Goal: Information Seeking & Learning: Learn about a topic

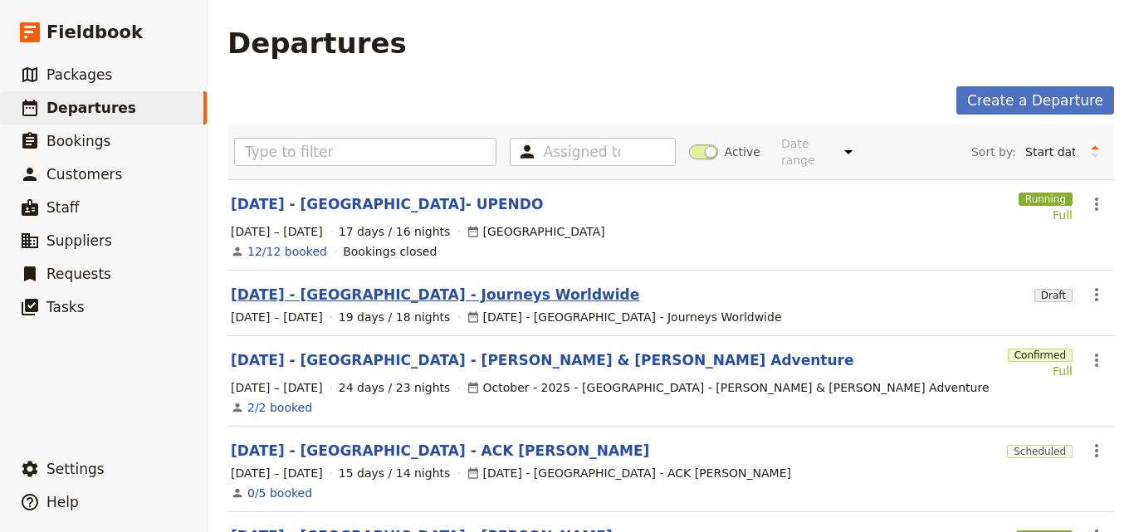
click at [453, 285] on link "[DATE] - [GEOGRAPHIC_DATA] - Journeys Worldwide" at bounding box center [435, 295] width 409 height 20
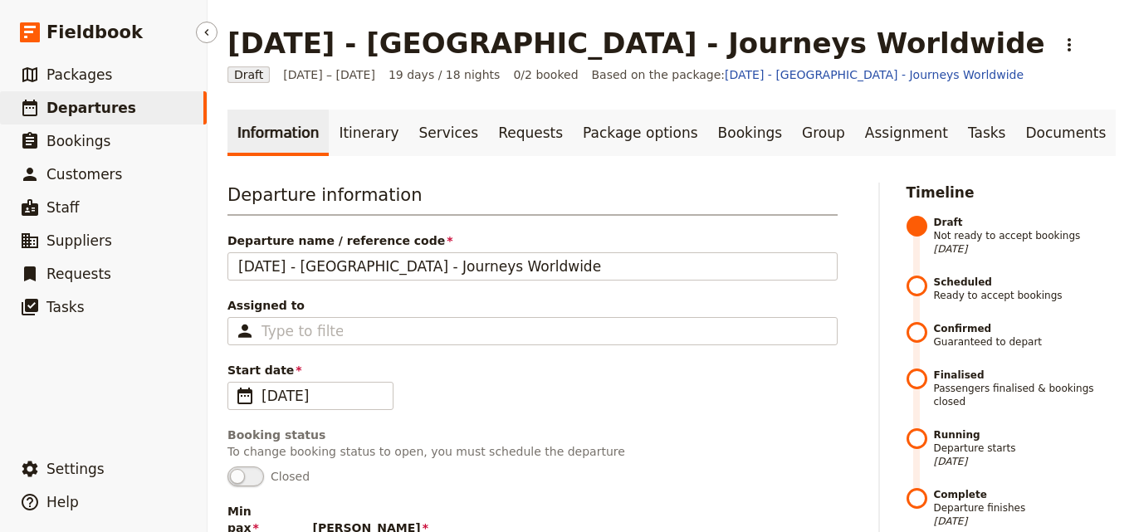
click at [87, 98] on span "Departures" at bounding box center [91, 108] width 90 height 20
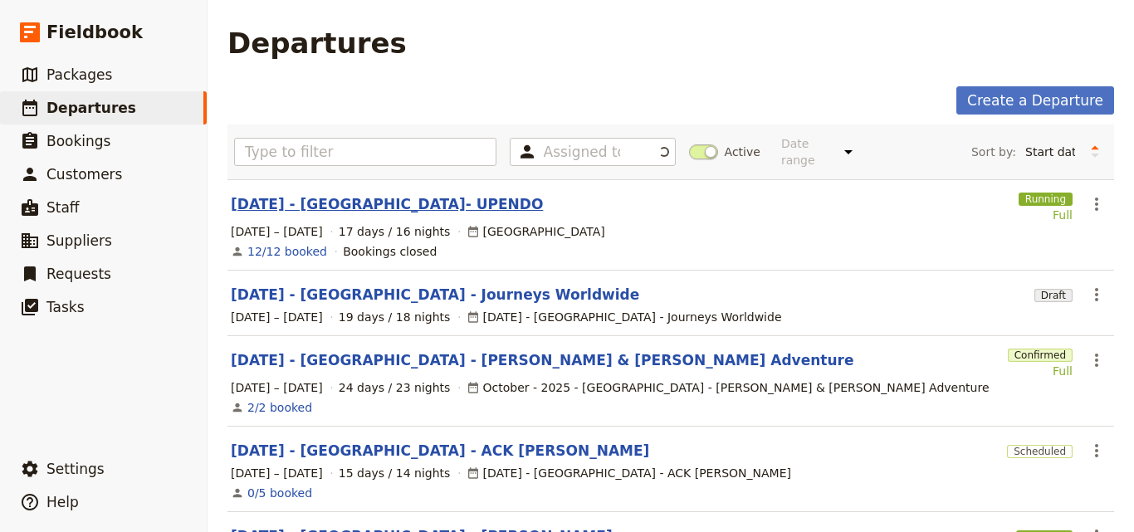
click at [334, 197] on link "[DATE] - [GEOGRAPHIC_DATA]- UPENDO" at bounding box center [387, 204] width 312 height 20
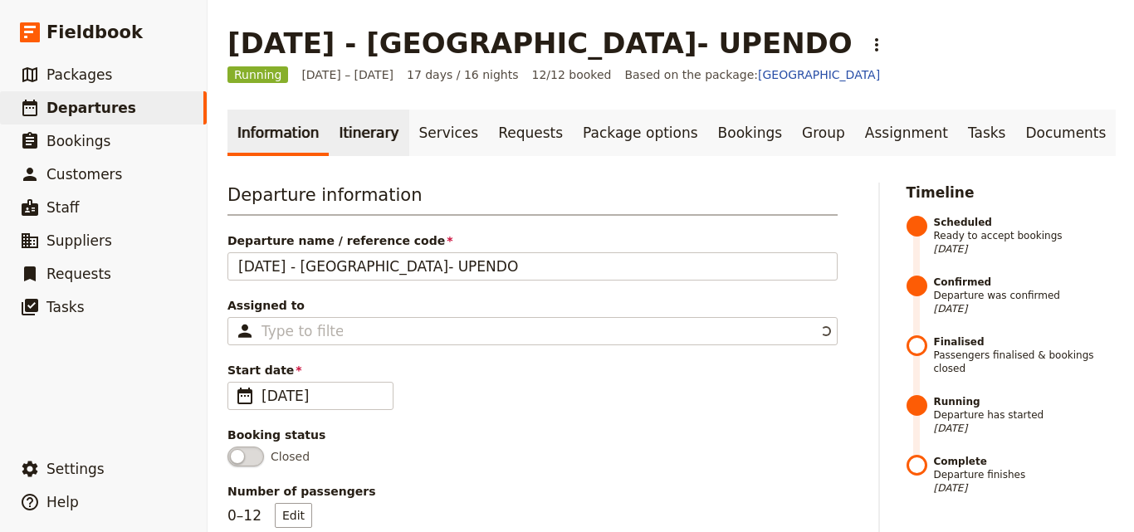
click at [339, 134] on link "Itinerary" at bounding box center [369, 133] width 80 height 46
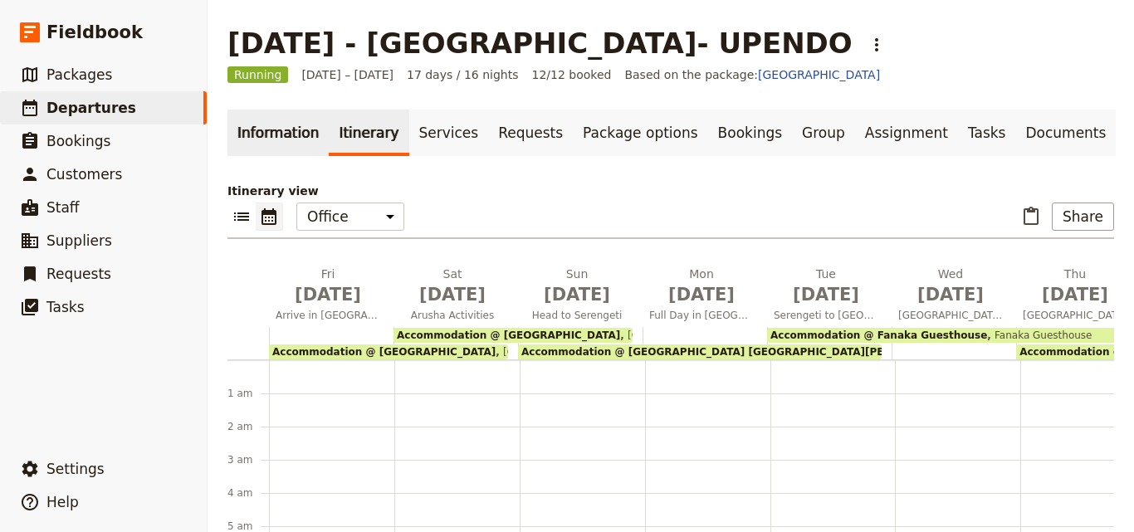
scroll to position [199, 0]
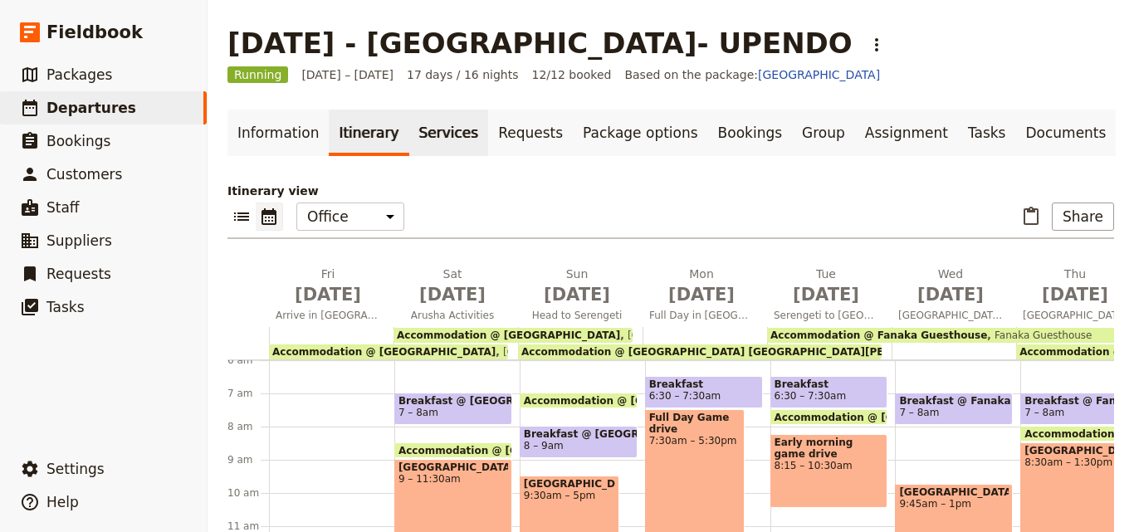
click at [412, 135] on link "Services" at bounding box center [449, 133] width 80 height 46
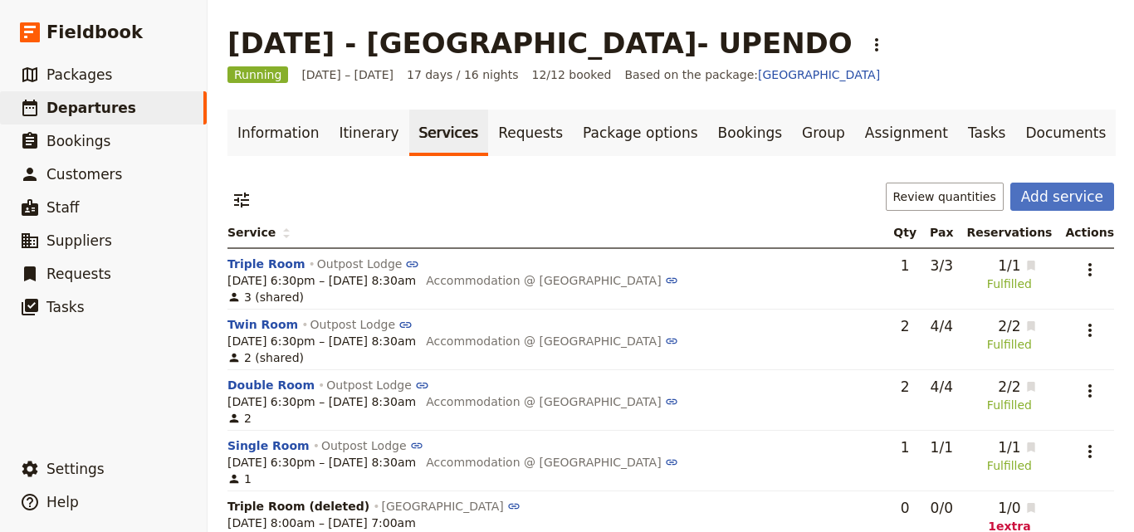
click at [495, 147] on link "Requests" at bounding box center [530, 133] width 85 height 46
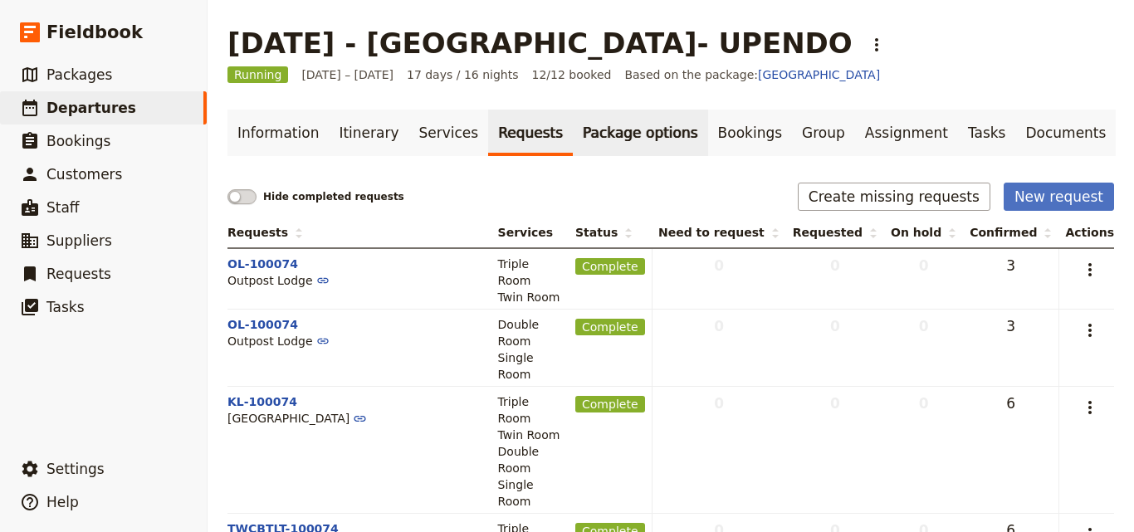
click at [579, 126] on link "Package options" at bounding box center [640, 133] width 135 height 46
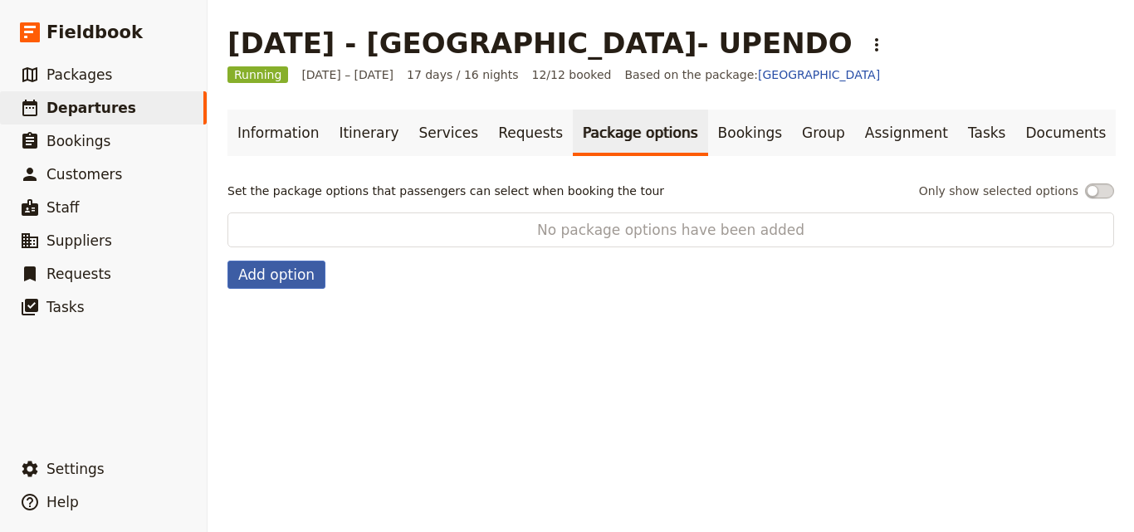
click at [286, 275] on button "Add option" at bounding box center [277, 275] width 98 height 28
select select "addOn"
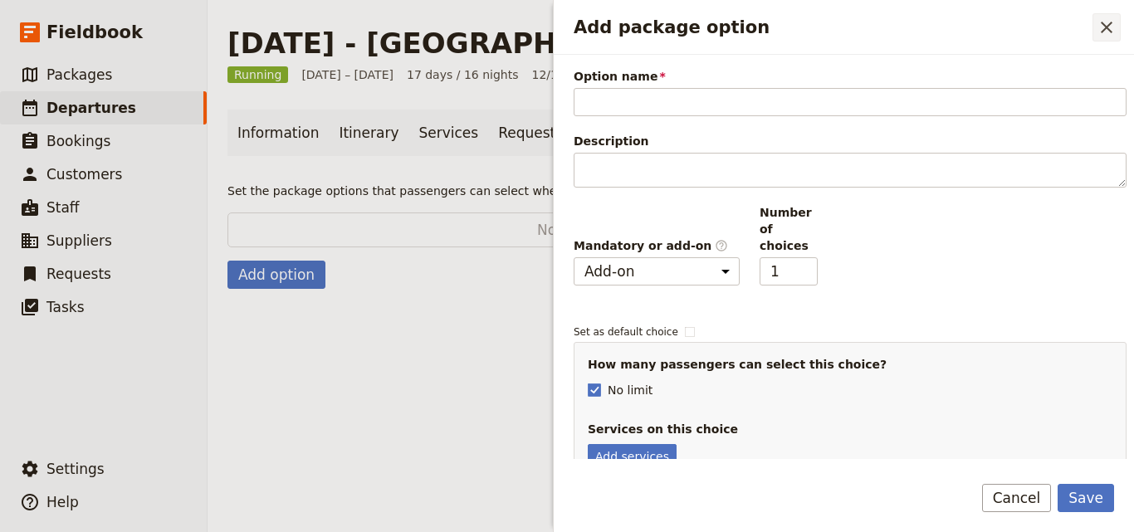
click at [1111, 32] on icon "Close drawer" at bounding box center [1107, 28] width 12 height 12
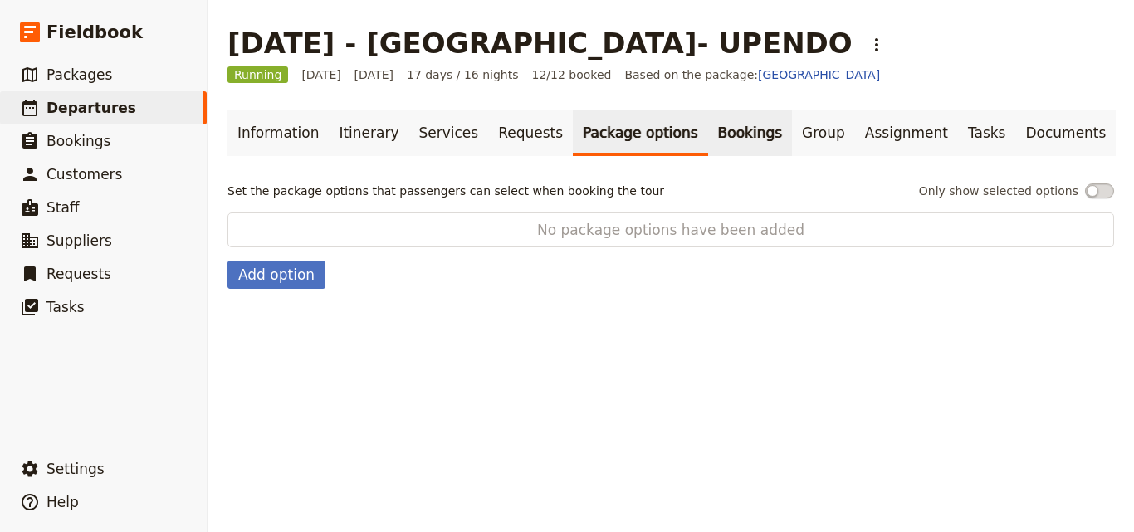
click at [708, 136] on link "Bookings" at bounding box center [750, 133] width 84 height 46
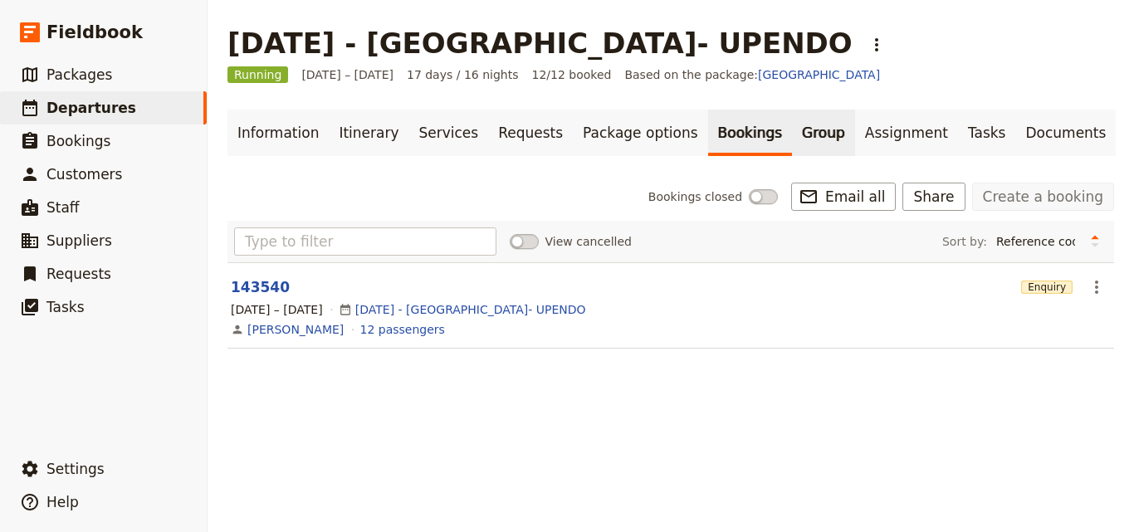
click at [792, 125] on link "Group" at bounding box center [823, 133] width 63 height 46
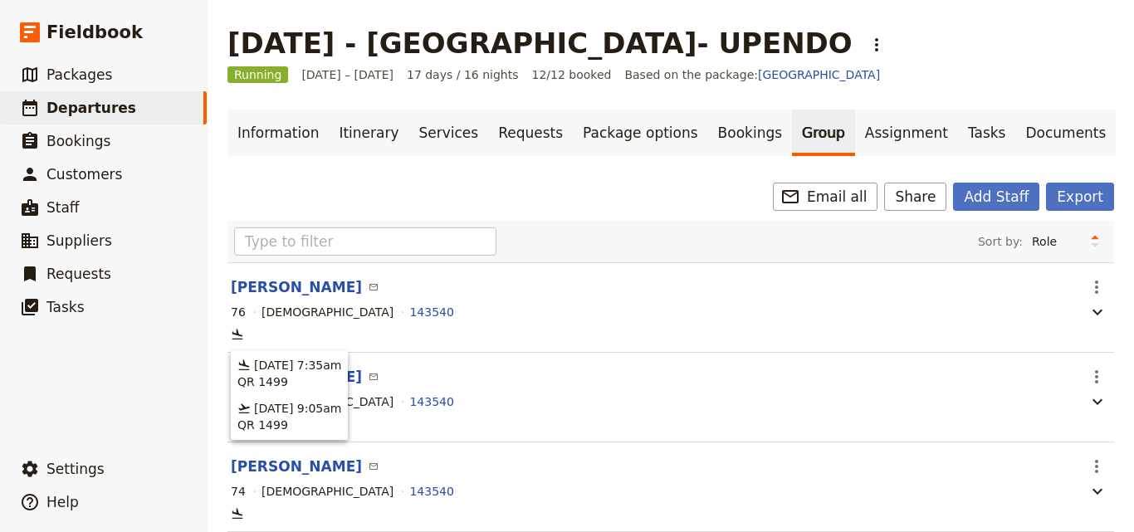
click at [240, 336] on icon at bounding box center [237, 334] width 13 height 13
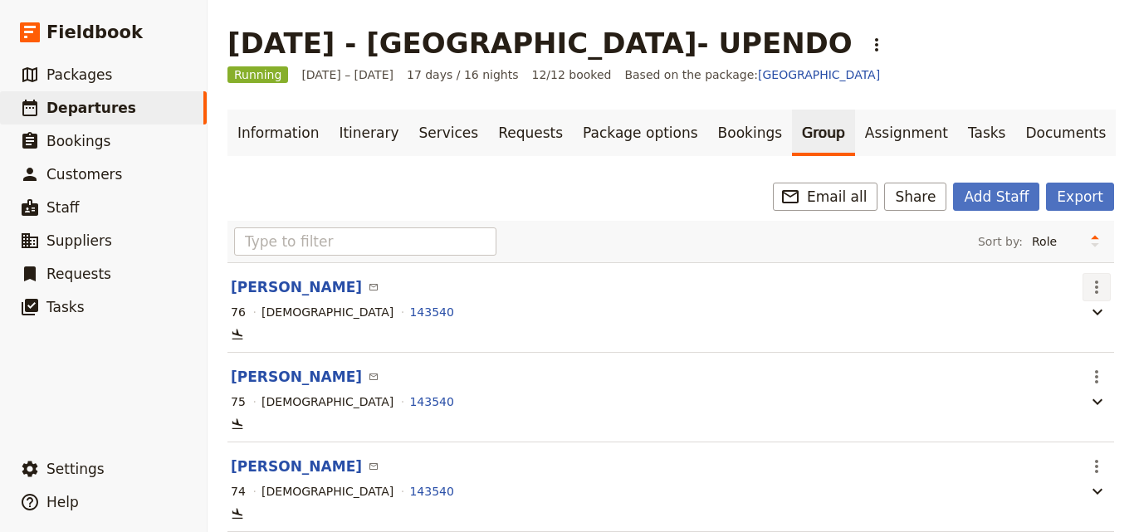
click at [1090, 286] on icon "Actions" at bounding box center [1097, 287] width 20 height 20
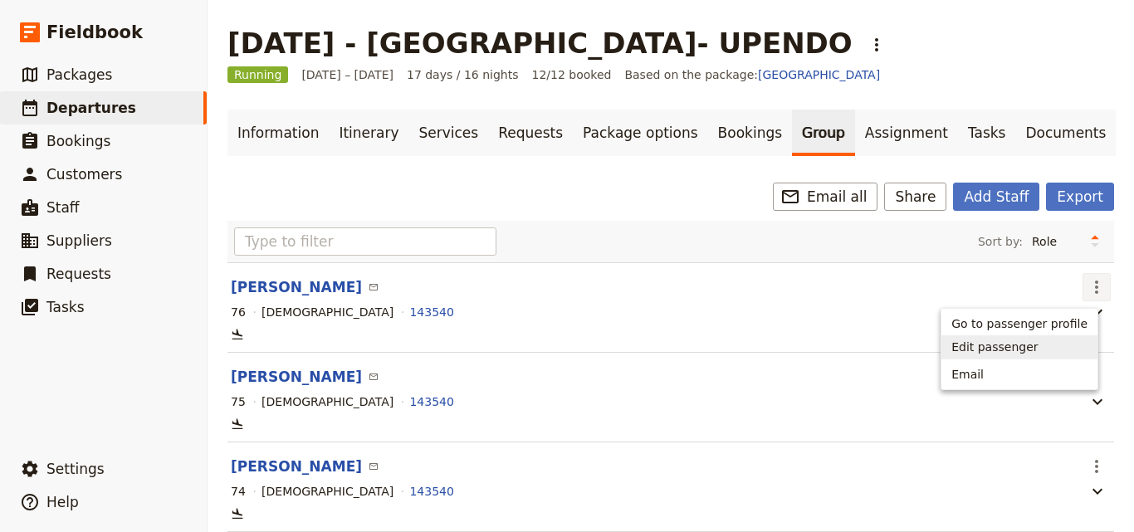
click at [1003, 350] on span "Edit passenger" at bounding box center [995, 347] width 86 height 17
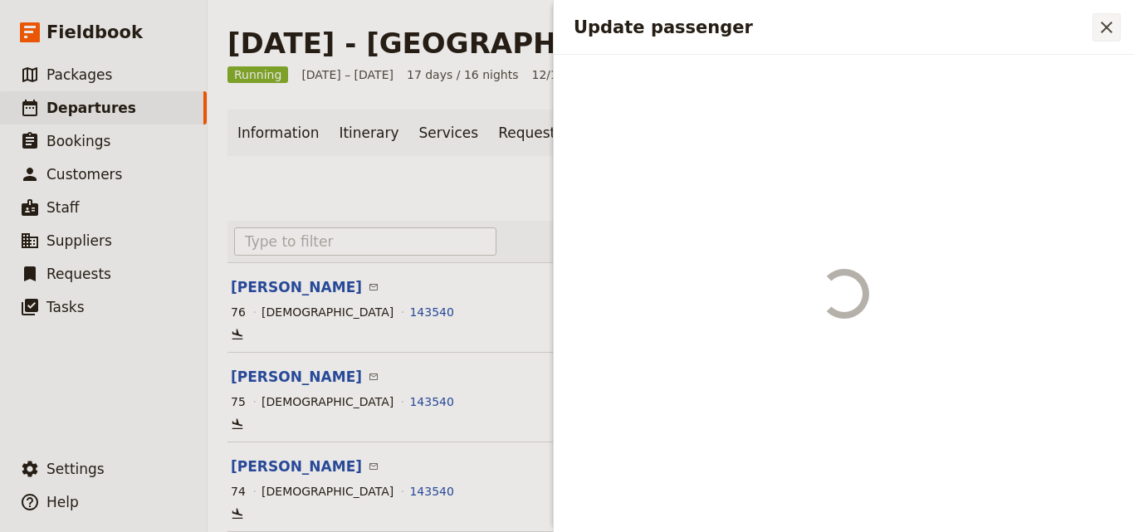
click at [1108, 31] on icon "Close drawer" at bounding box center [1107, 27] width 20 height 20
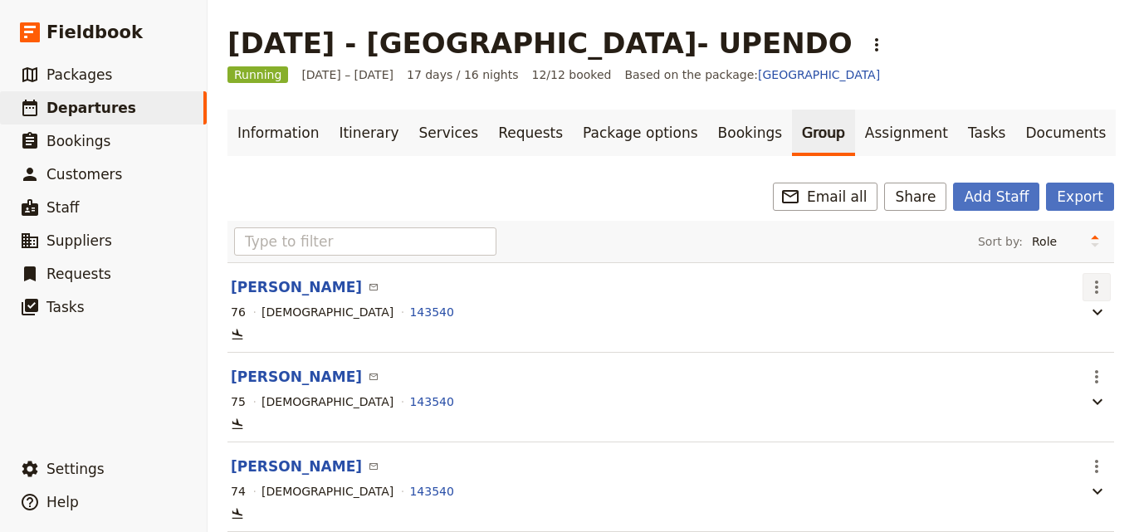
click at [1095, 286] on icon "Actions" at bounding box center [1096, 287] width 3 height 13
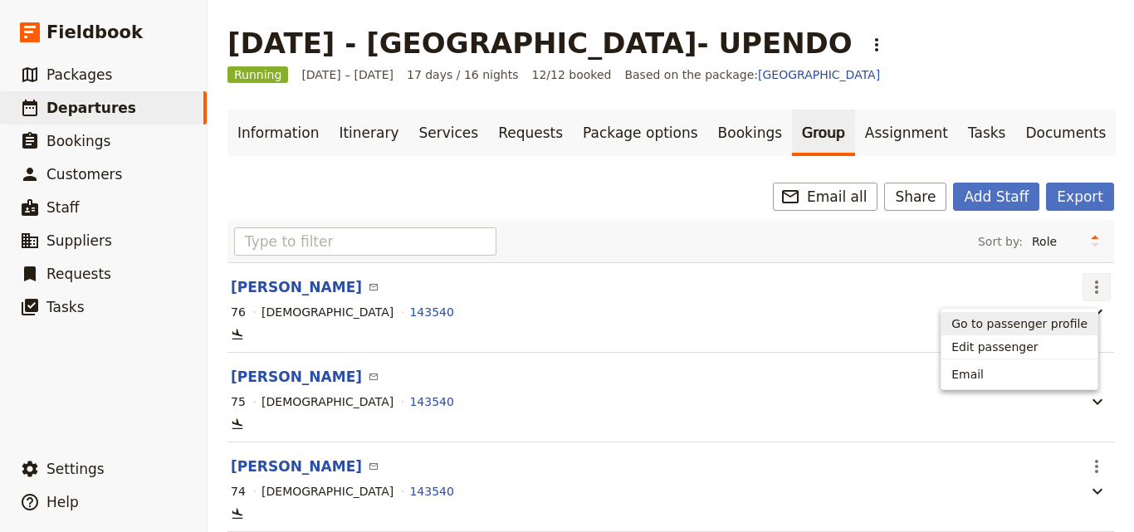
click at [496, 289] on header "Maxwell Chappell ​" at bounding box center [653, 287] width 845 height 20
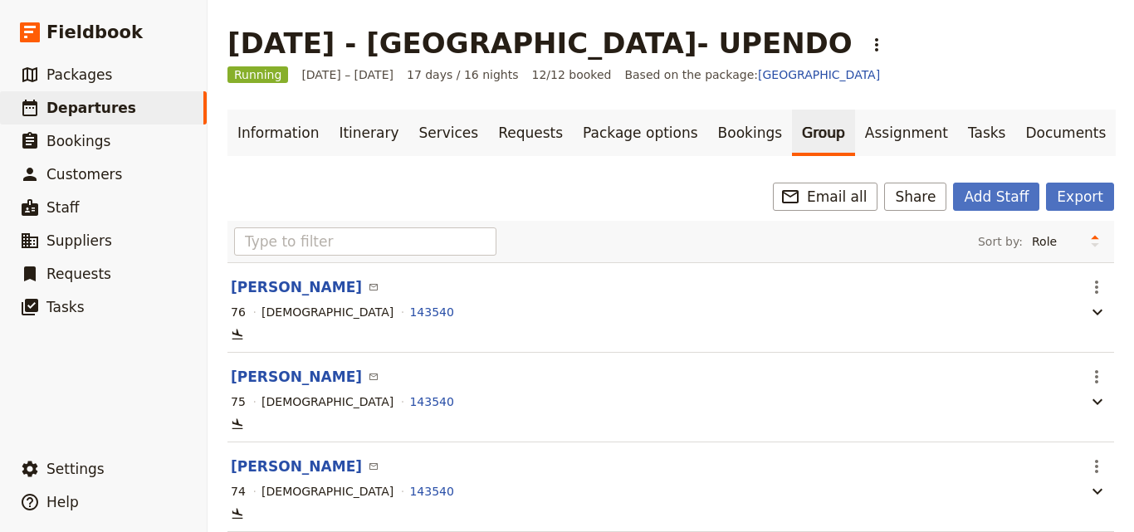
click at [471, 305] on div "76 Male 143540" at bounding box center [653, 312] width 849 height 20
click at [265, 291] on button "Maxwell Chappell" at bounding box center [296, 287] width 131 height 20
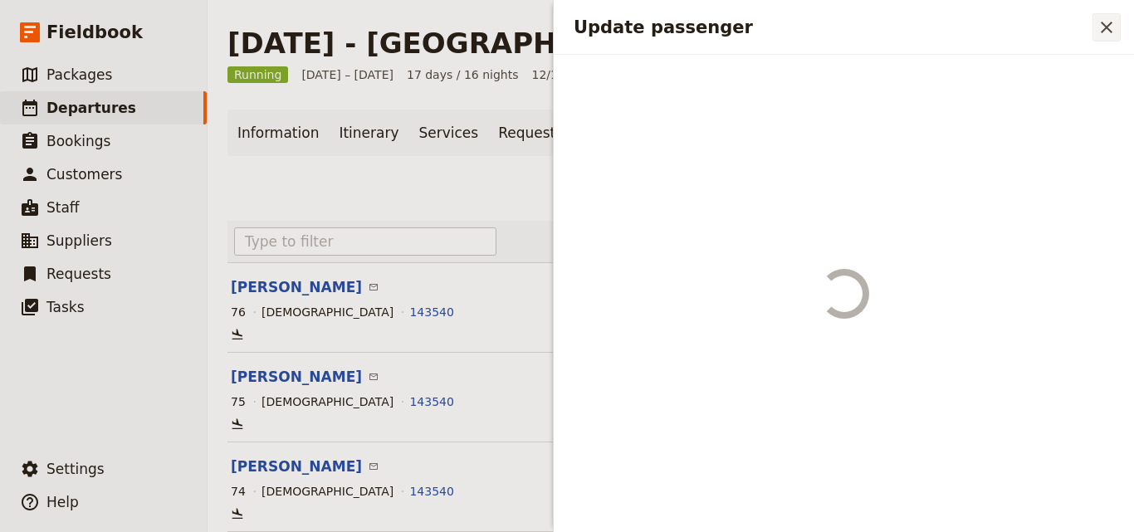
click at [1101, 34] on icon "Close drawer" at bounding box center [1107, 27] width 20 height 20
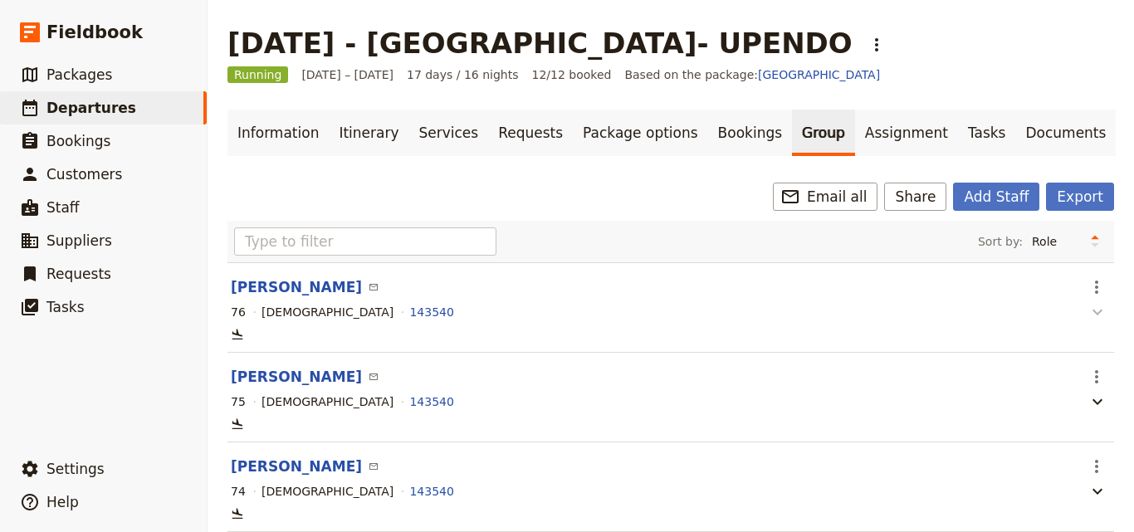
click at [1088, 309] on icon "button" at bounding box center [1098, 312] width 20 height 20
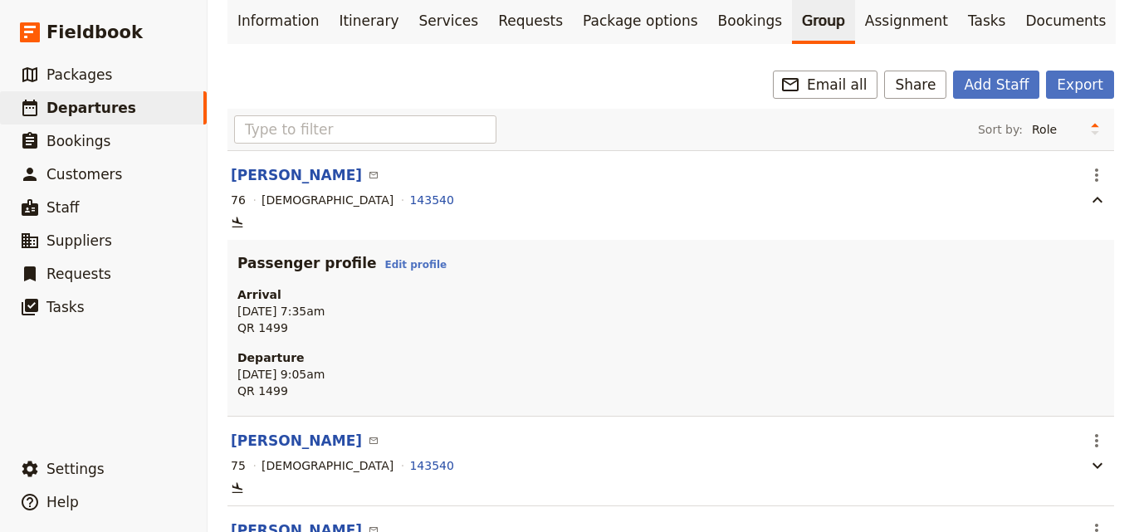
scroll to position [83, 0]
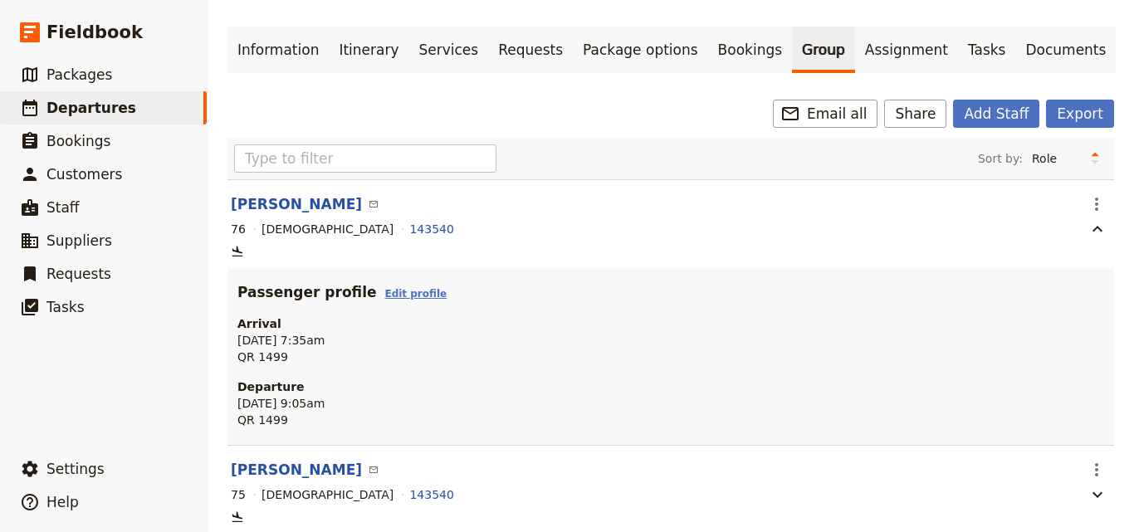
click at [389, 300] on link "Edit profile" at bounding box center [415, 294] width 62 height 12
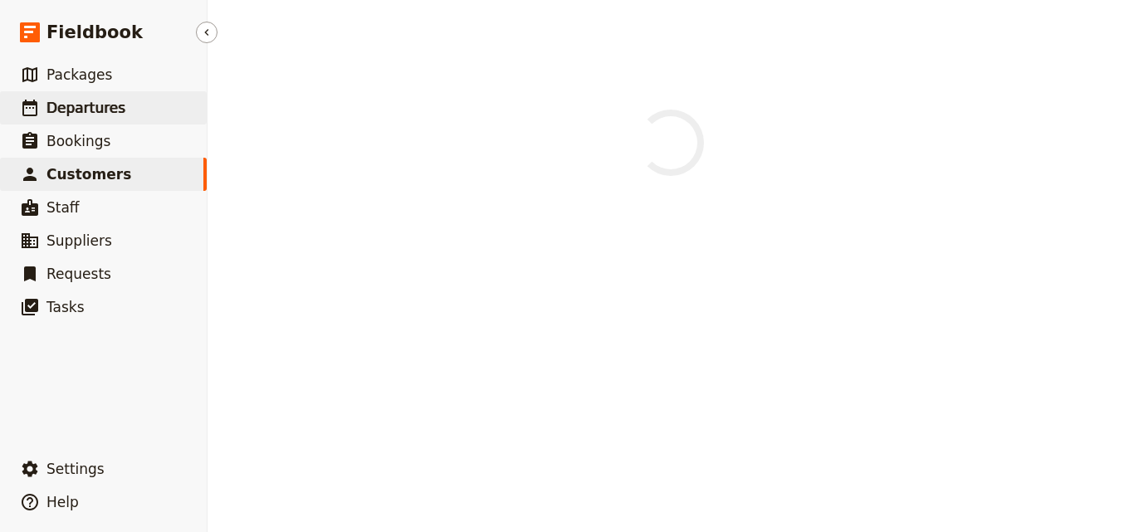
click at [110, 109] on span "Departures" at bounding box center [85, 108] width 79 height 17
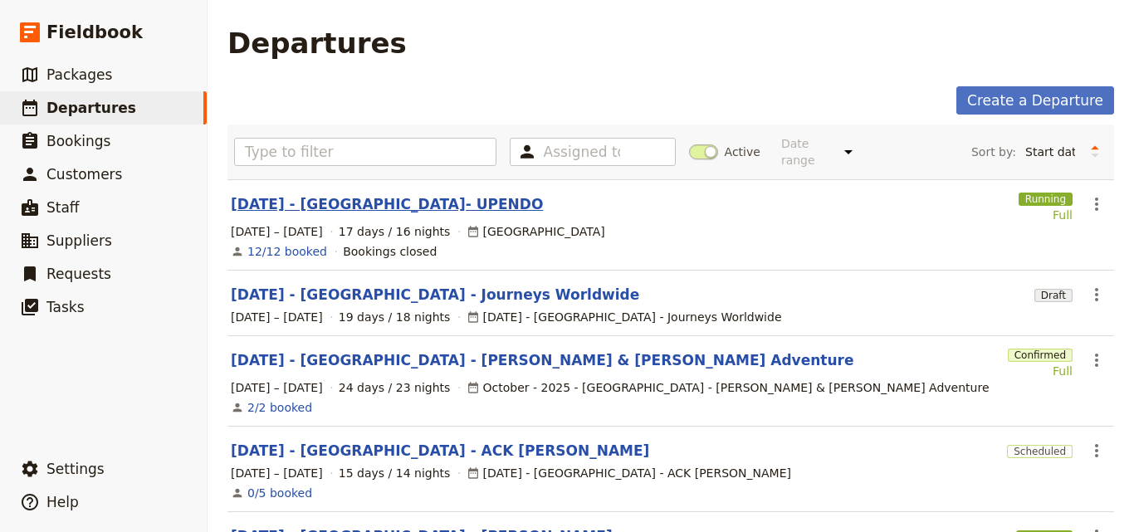
click at [309, 194] on link "[DATE] - [GEOGRAPHIC_DATA]- UPENDO" at bounding box center [387, 204] width 312 height 20
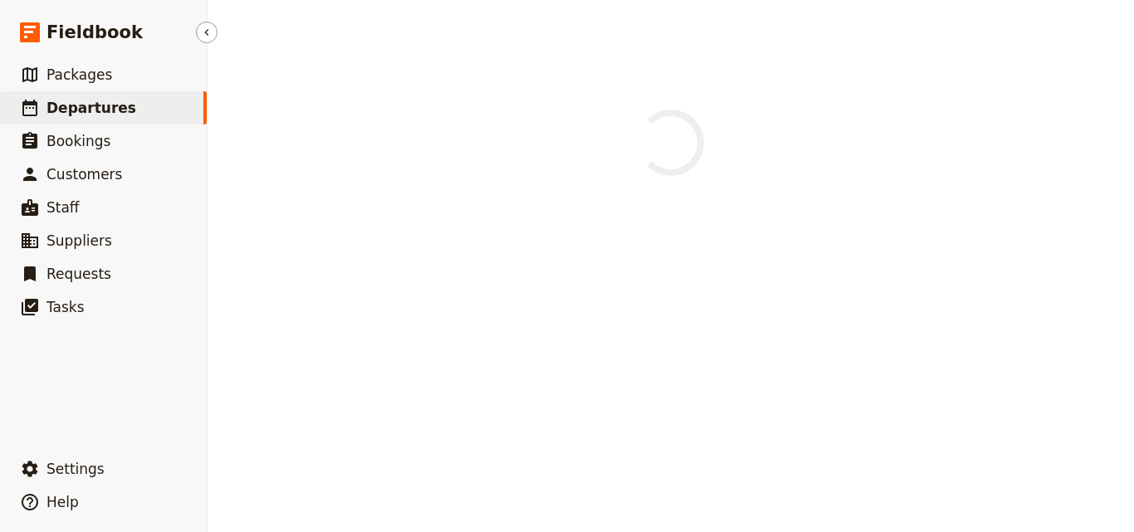
click at [72, 108] on span "Departures" at bounding box center [91, 108] width 90 height 17
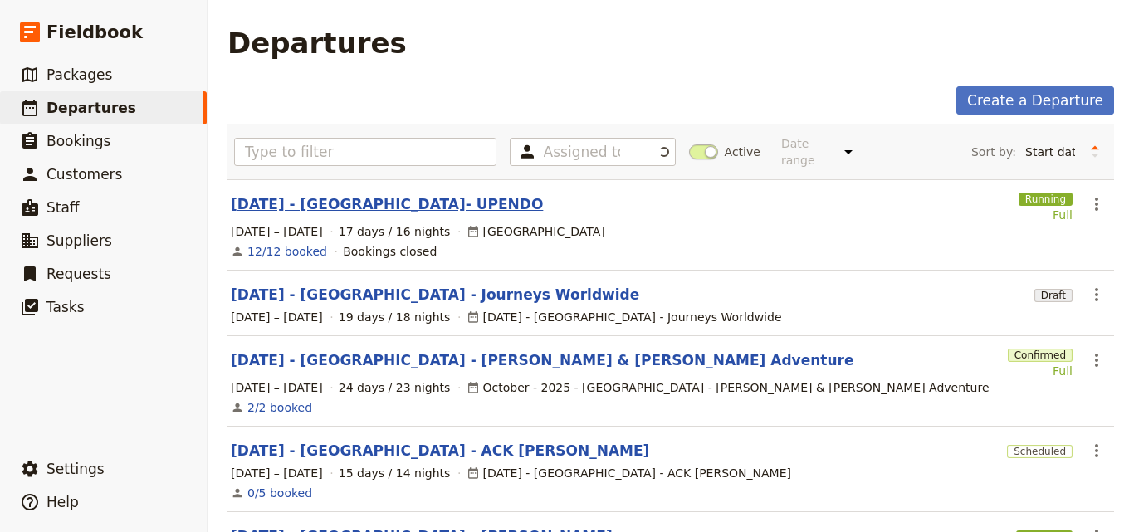
click at [311, 200] on link "[DATE] - [GEOGRAPHIC_DATA]- UPENDO" at bounding box center [387, 204] width 312 height 20
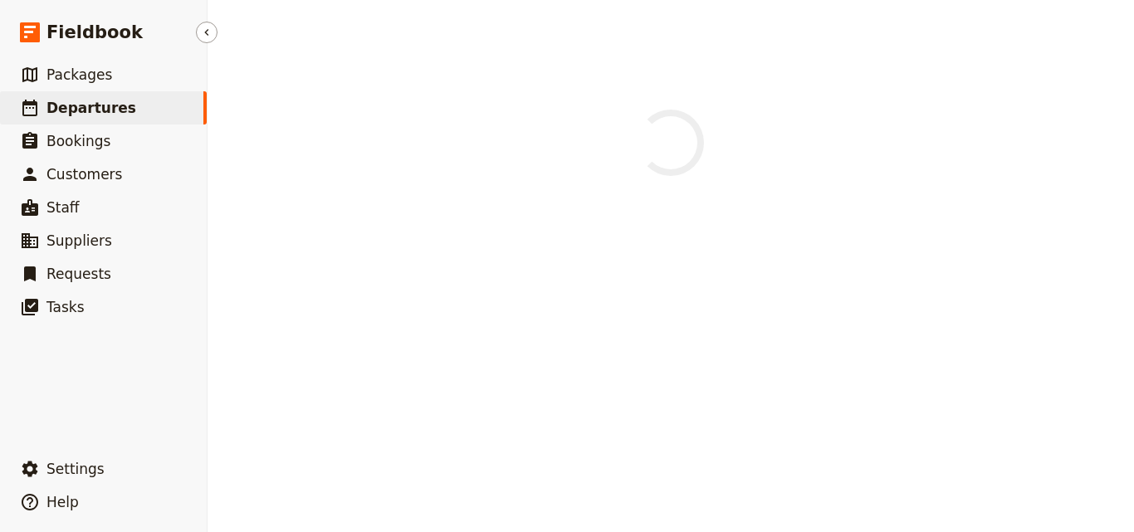
click at [118, 103] on link "​ Departures" at bounding box center [103, 107] width 207 height 33
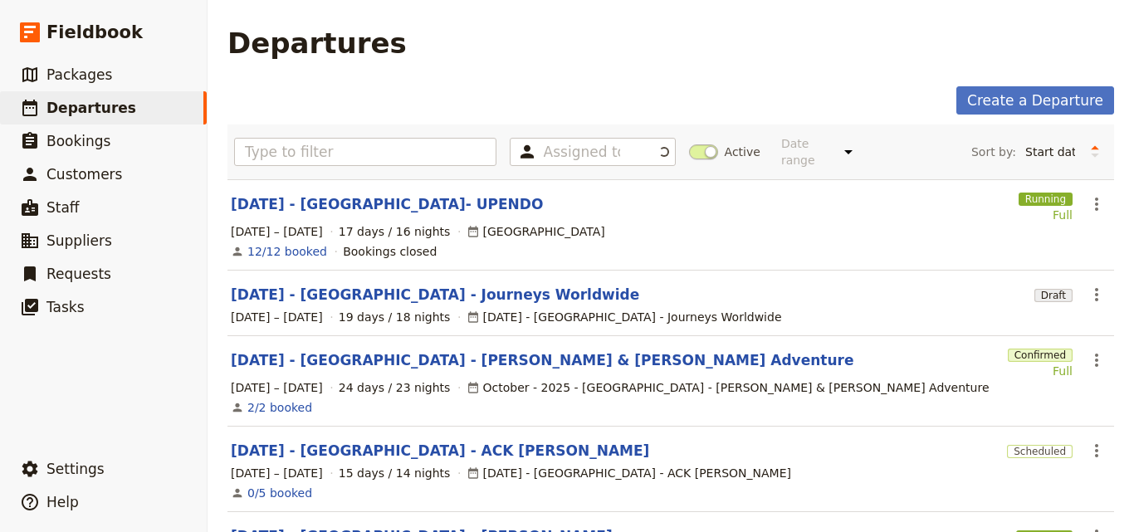
click at [367, 293] on section "Oct 2025 - Morocco - Journeys Worldwide Draft ​ 6 – 24 Oct 2025 19 days / 18 ni…" at bounding box center [671, 304] width 887 height 66
click at [367, 285] on link "[DATE] - [GEOGRAPHIC_DATA] - Journeys Worldwide" at bounding box center [435, 295] width 409 height 20
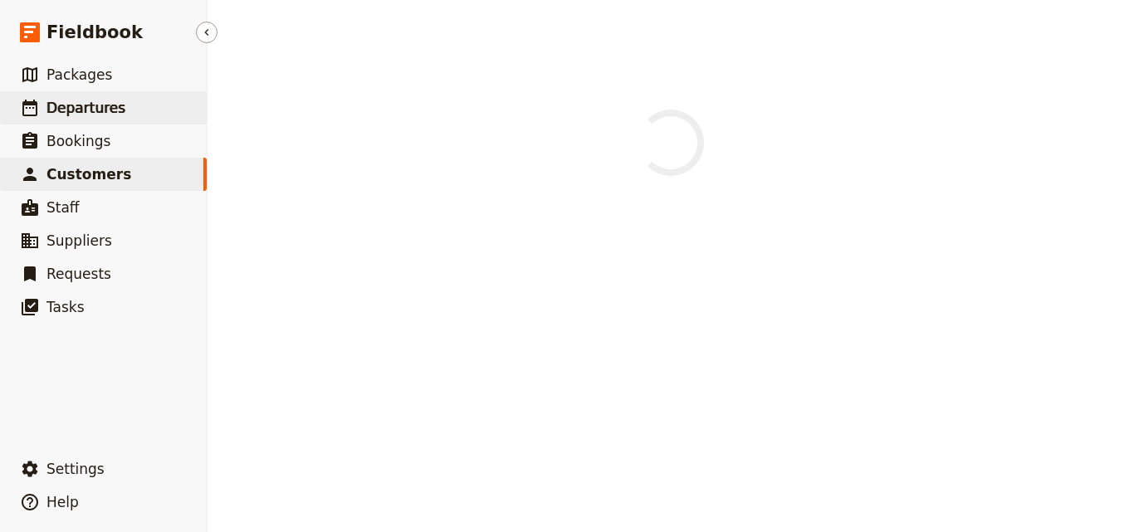
click at [120, 99] on link "​ Departures" at bounding box center [103, 107] width 207 height 33
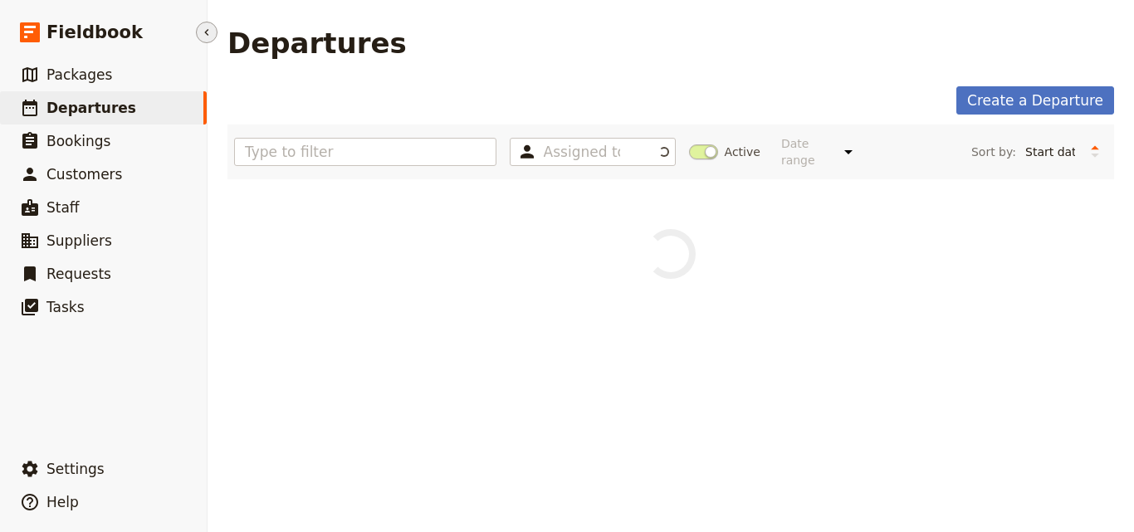
click at [205, 30] on icon "Hide menu" at bounding box center [206, 32] width 13 height 13
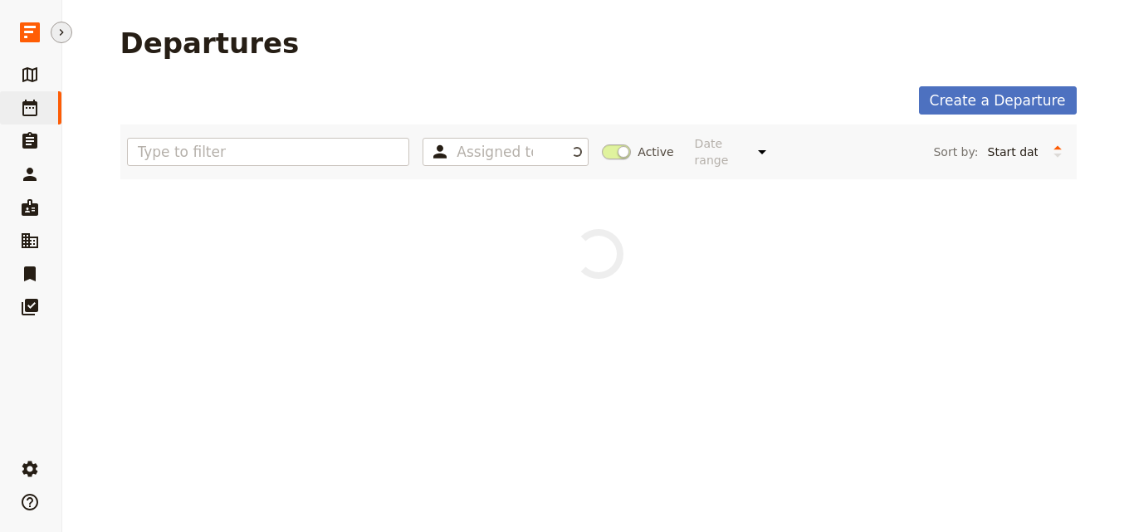
click at [71, 33] on button "​" at bounding box center [62, 33] width 22 height 22
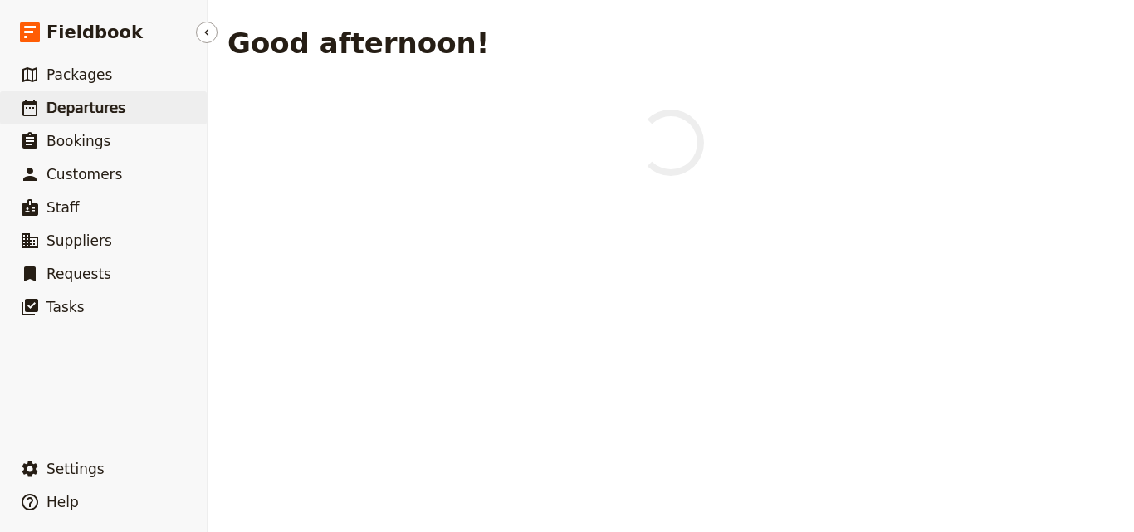
click at [159, 109] on link "​ Departures" at bounding box center [103, 107] width 207 height 33
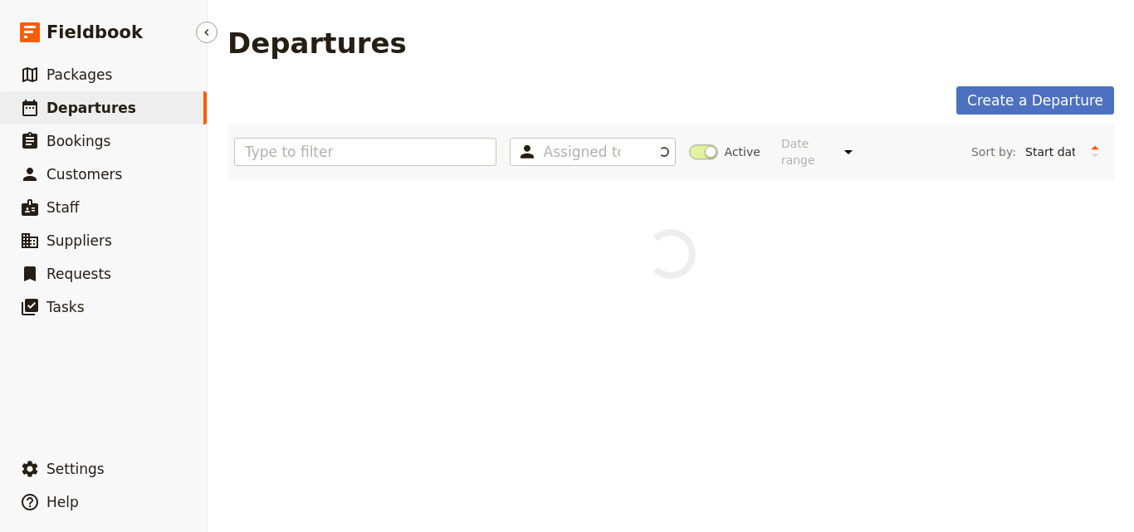
click at [112, 113] on span "Departures" at bounding box center [91, 108] width 90 height 17
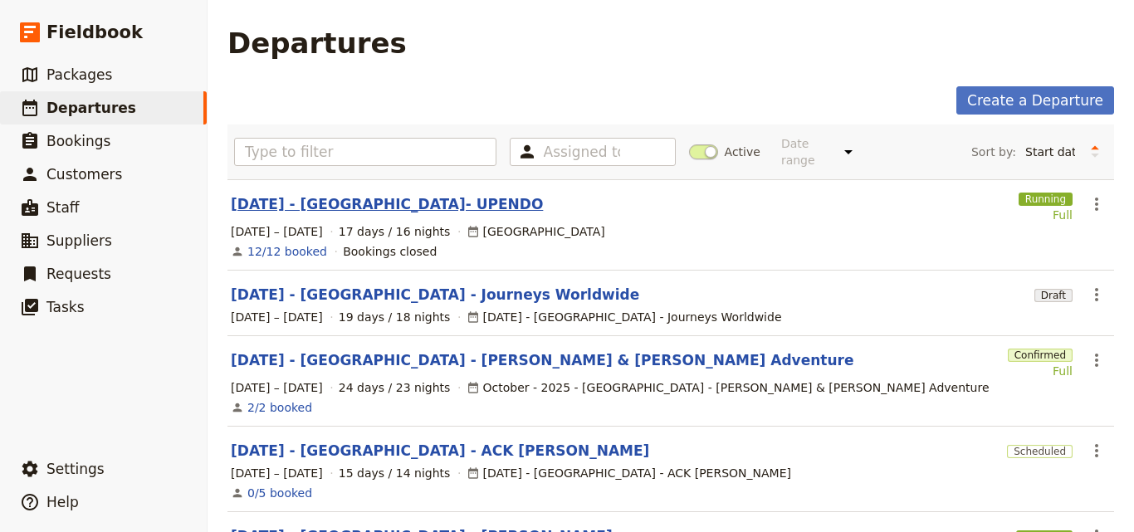
click at [414, 197] on link "[DATE] - [GEOGRAPHIC_DATA]- UPENDO" at bounding box center [387, 204] width 312 height 20
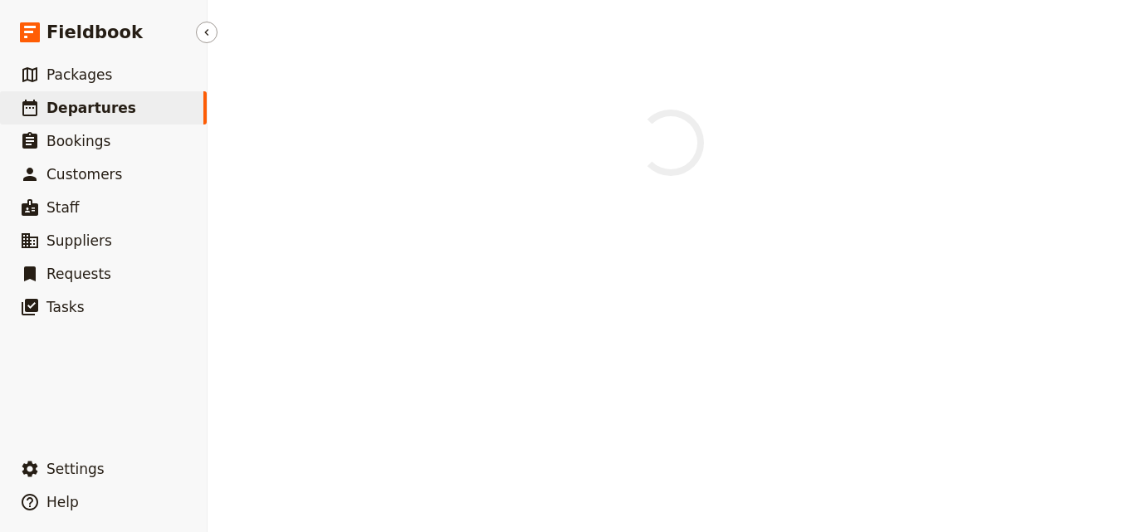
click at [115, 100] on span "Departures" at bounding box center [91, 108] width 90 height 17
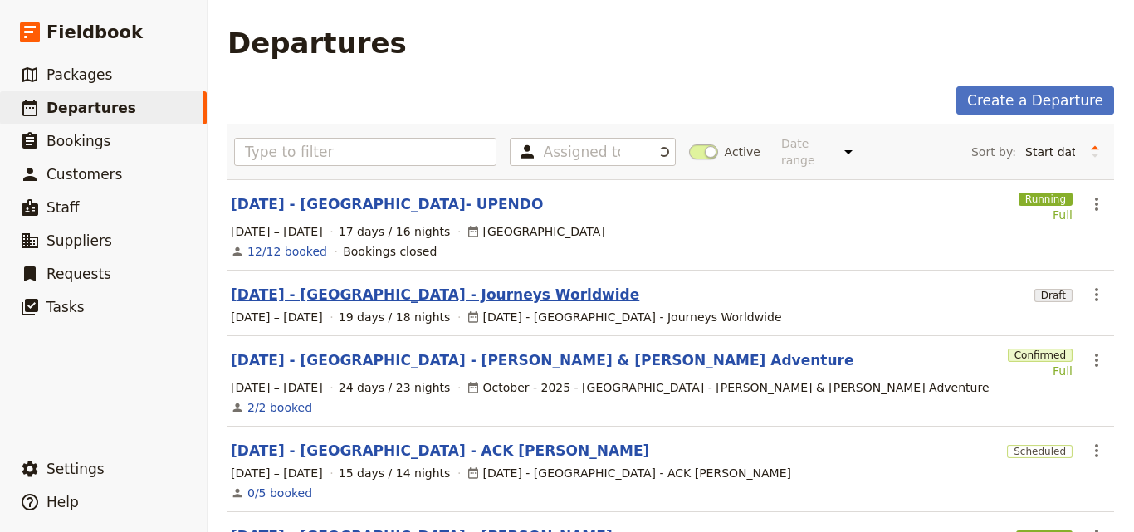
click at [343, 285] on link "[DATE] - [GEOGRAPHIC_DATA] - Journeys Worldwide" at bounding box center [435, 295] width 409 height 20
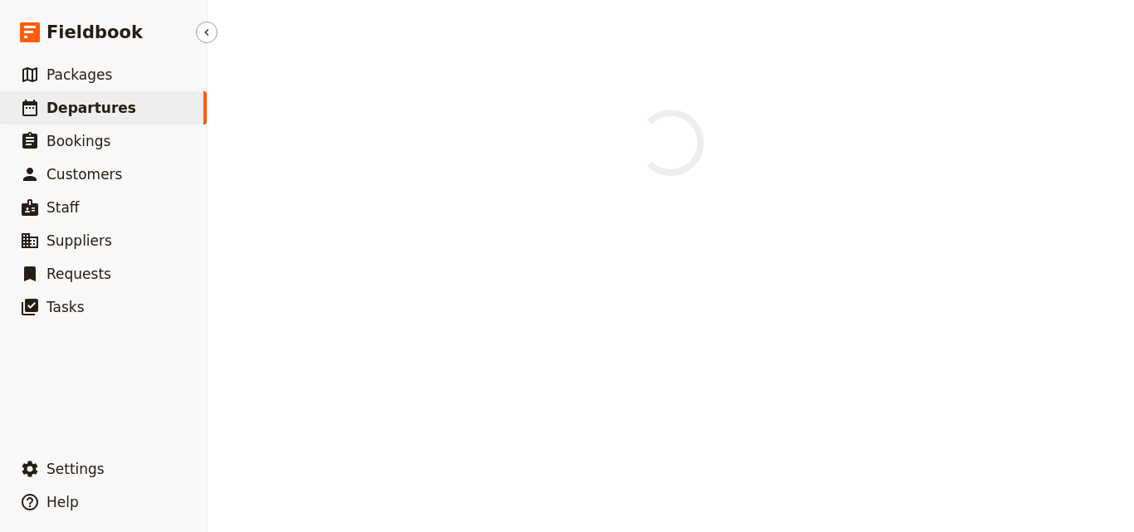
click at [181, 106] on link "​ Departures" at bounding box center [103, 107] width 207 height 33
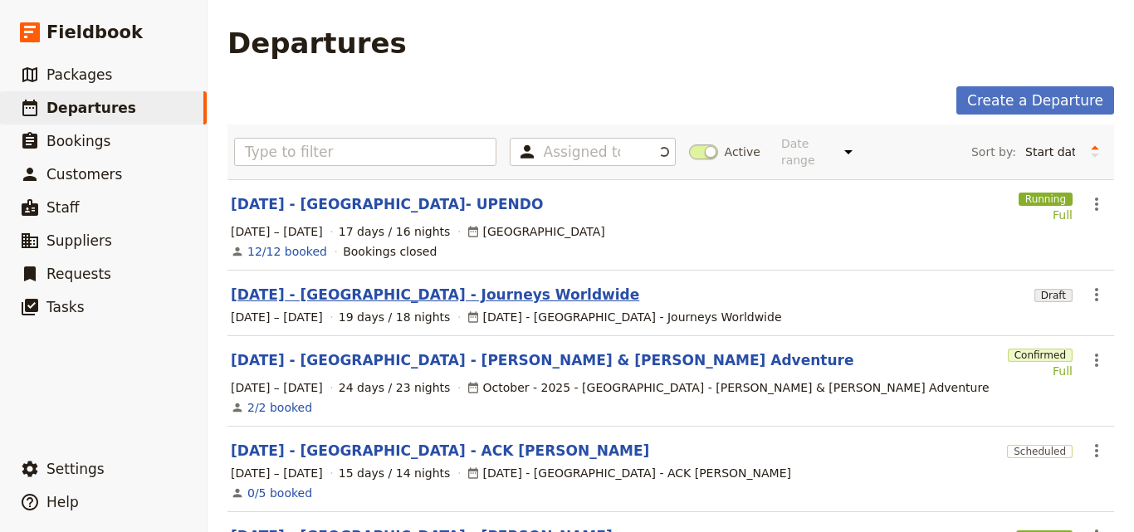
click at [421, 285] on link "[DATE] - [GEOGRAPHIC_DATA] - Journeys Worldwide" at bounding box center [435, 295] width 409 height 20
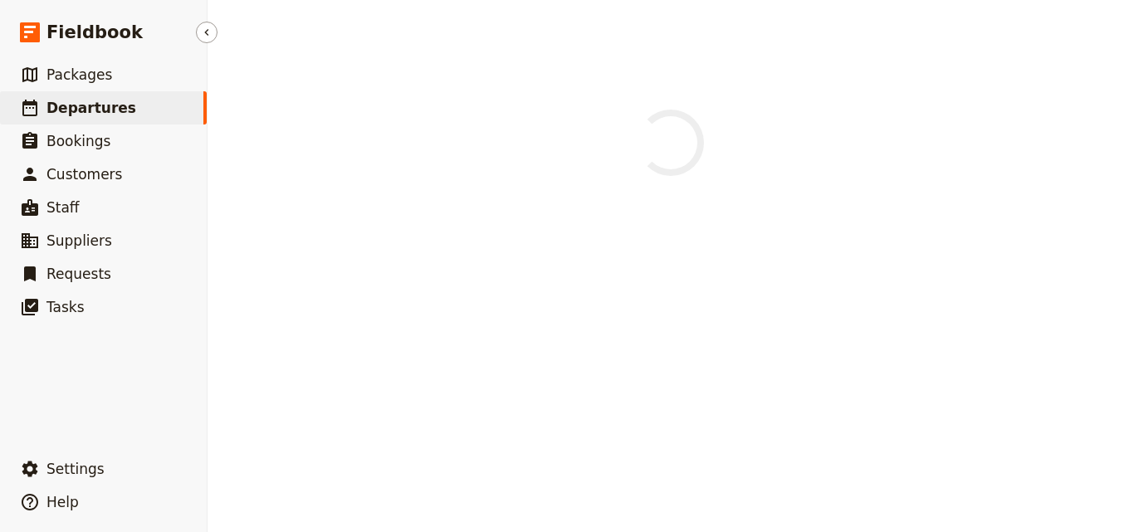
click at [124, 103] on link "​ Departures" at bounding box center [103, 107] width 207 height 33
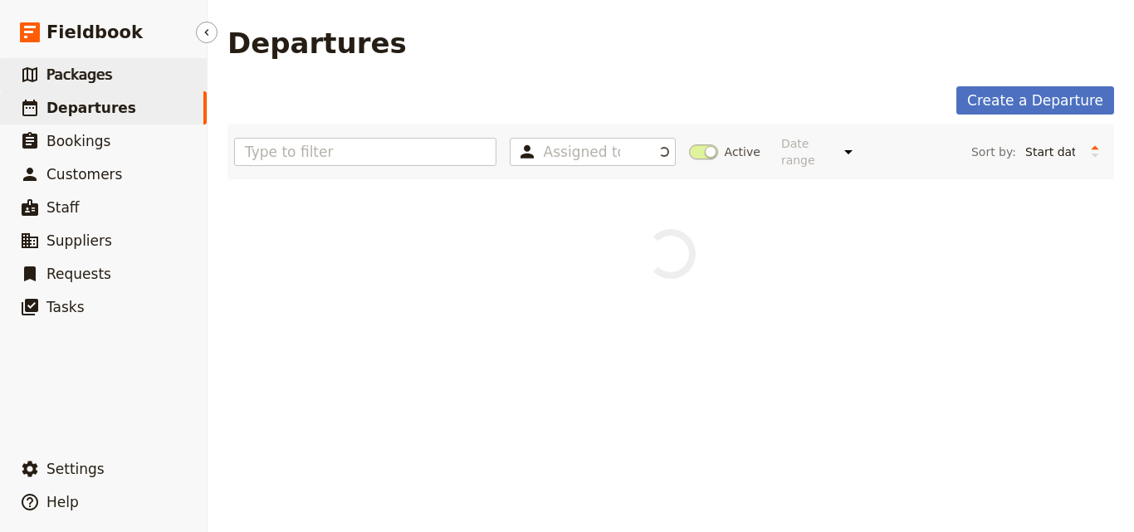
click at [118, 85] on link "​ Packages" at bounding box center [103, 74] width 207 height 33
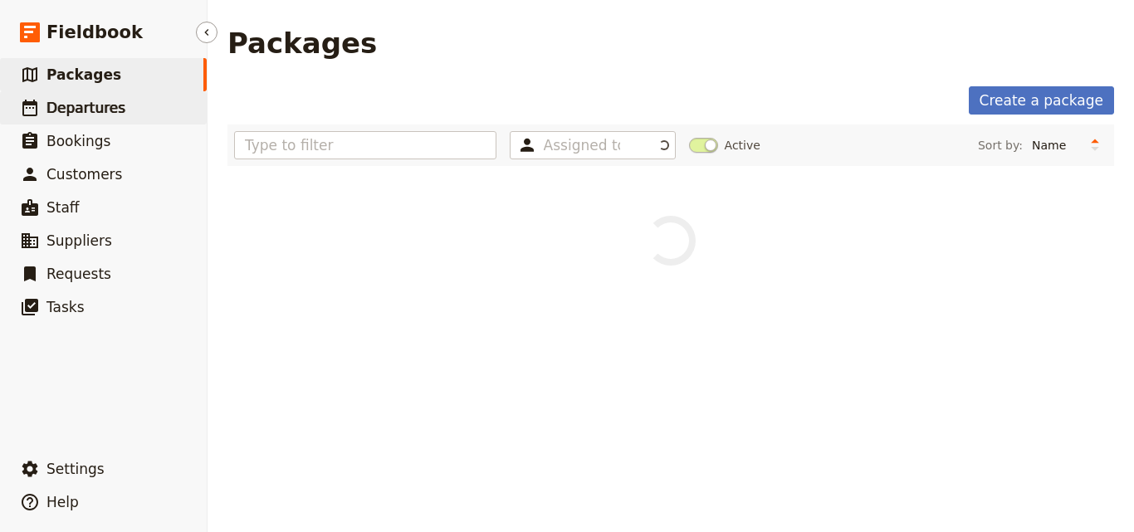
click at [116, 110] on link "​ Departures" at bounding box center [103, 107] width 207 height 33
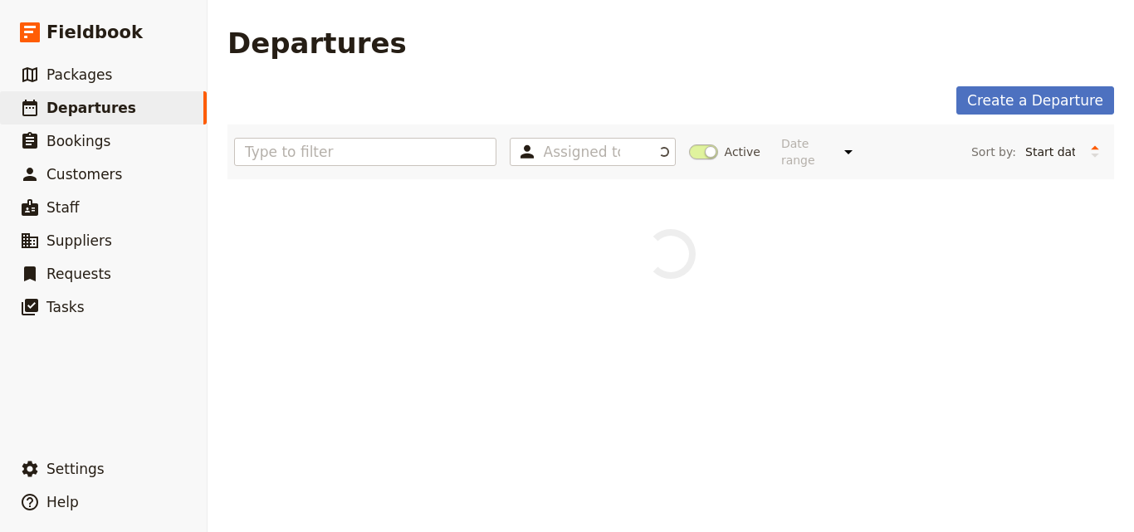
click at [700, 146] on span at bounding box center [703, 151] width 29 height 15
click at [689, 144] on input "Active" at bounding box center [689, 144] width 0 height 0
click at [705, 144] on span at bounding box center [703, 151] width 29 height 15
click at [689, 144] on input "Active" at bounding box center [689, 144] width 0 height 0
click at [74, 139] on span "Bookings" at bounding box center [78, 141] width 64 height 17
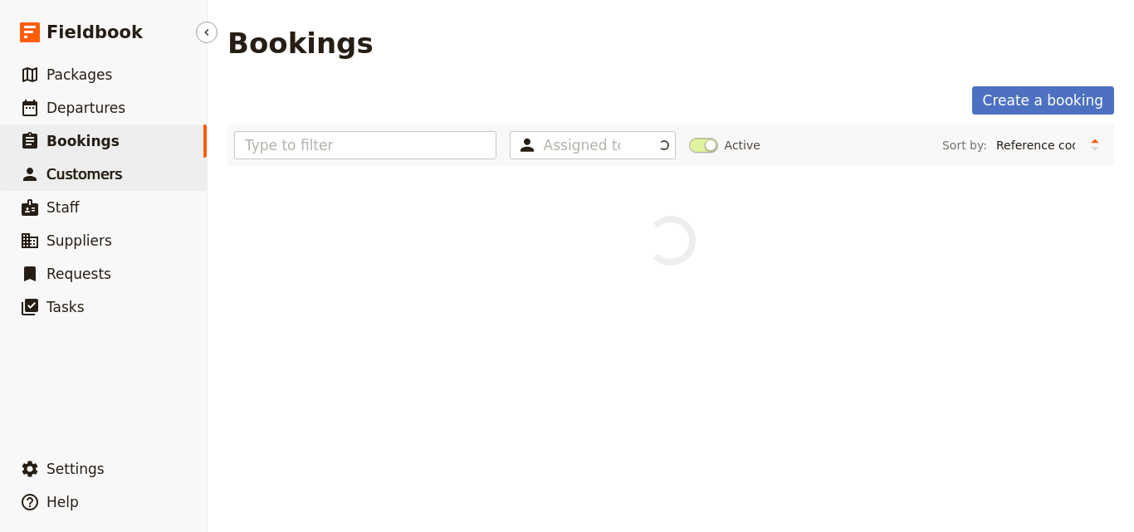
click at [79, 175] on span "Customers" at bounding box center [84, 174] width 76 height 17
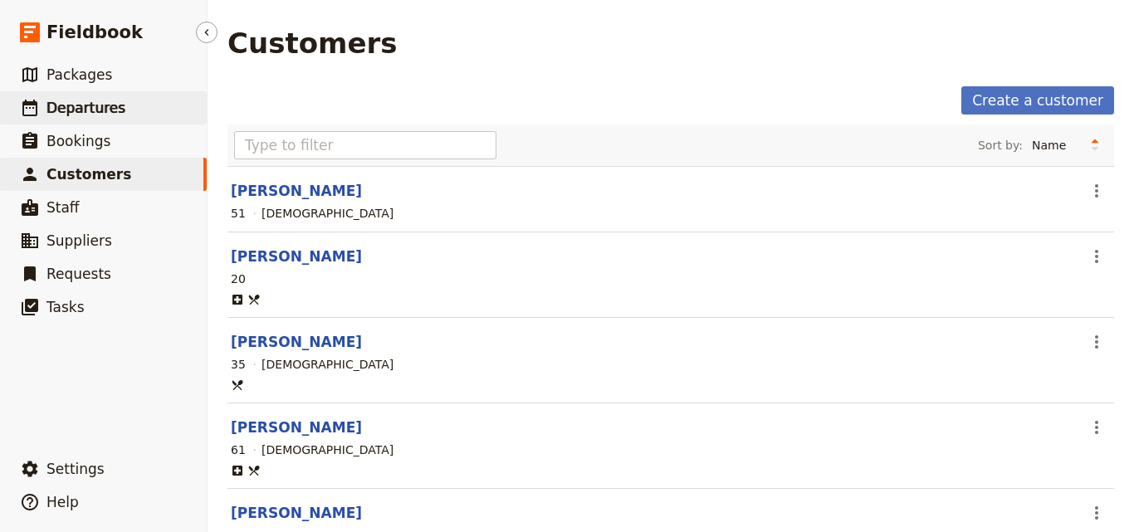
click at [84, 98] on span "Departures" at bounding box center [85, 108] width 79 height 20
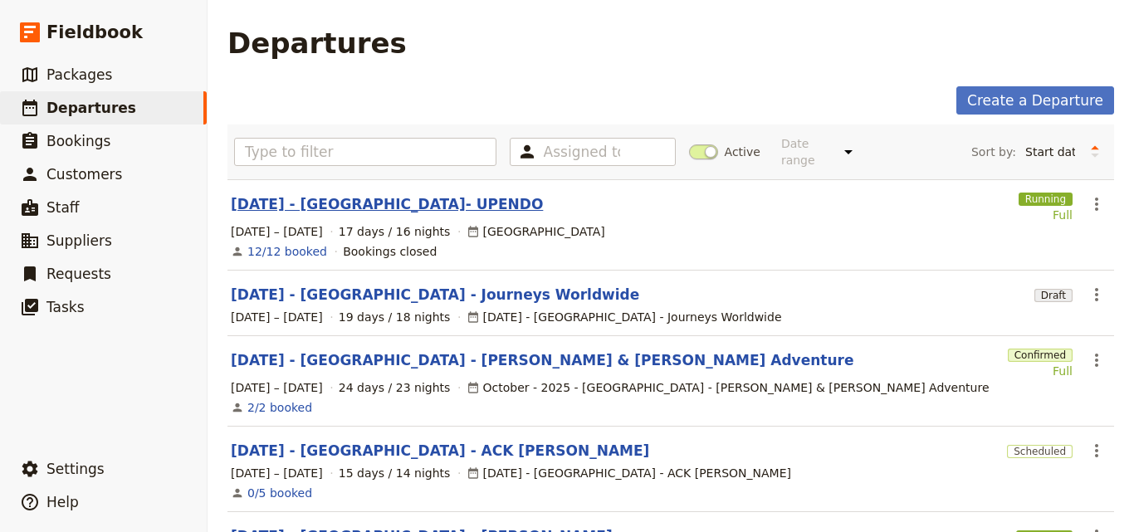
click at [414, 194] on link "[DATE] - [GEOGRAPHIC_DATA]- UPENDO" at bounding box center [387, 204] width 312 height 20
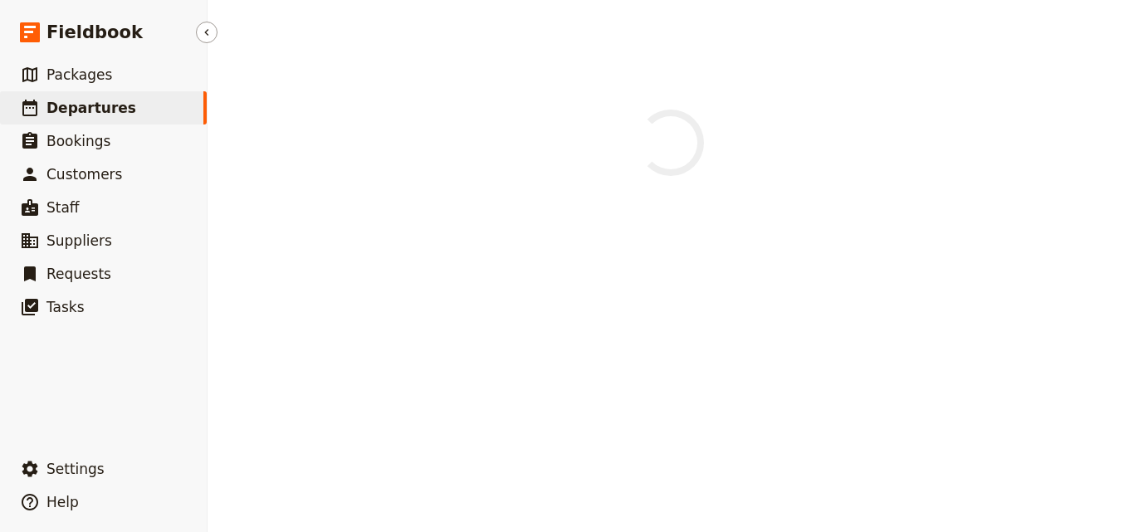
click at [164, 104] on link "​ Departures" at bounding box center [103, 107] width 207 height 33
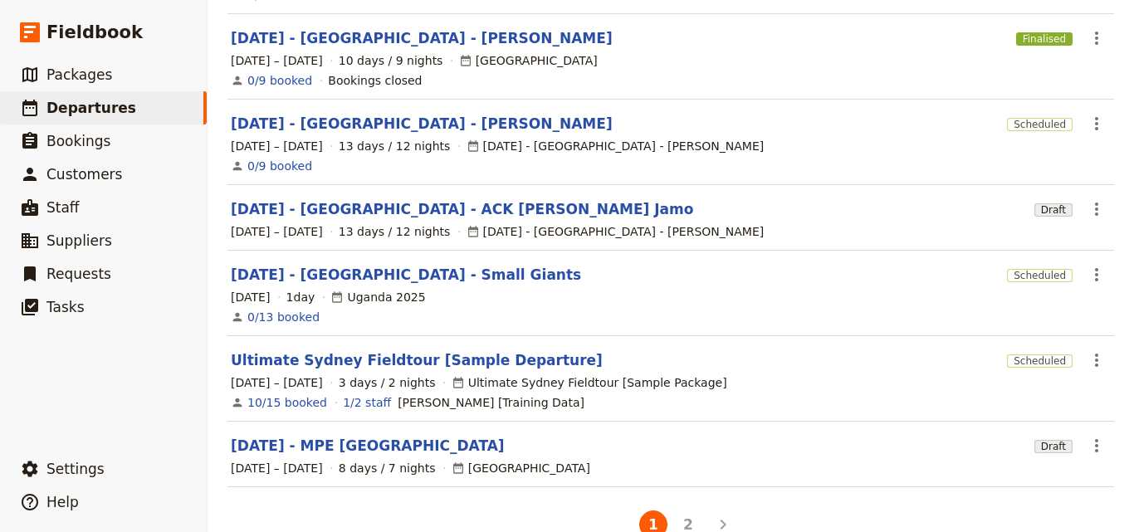
scroll to position [521, 0]
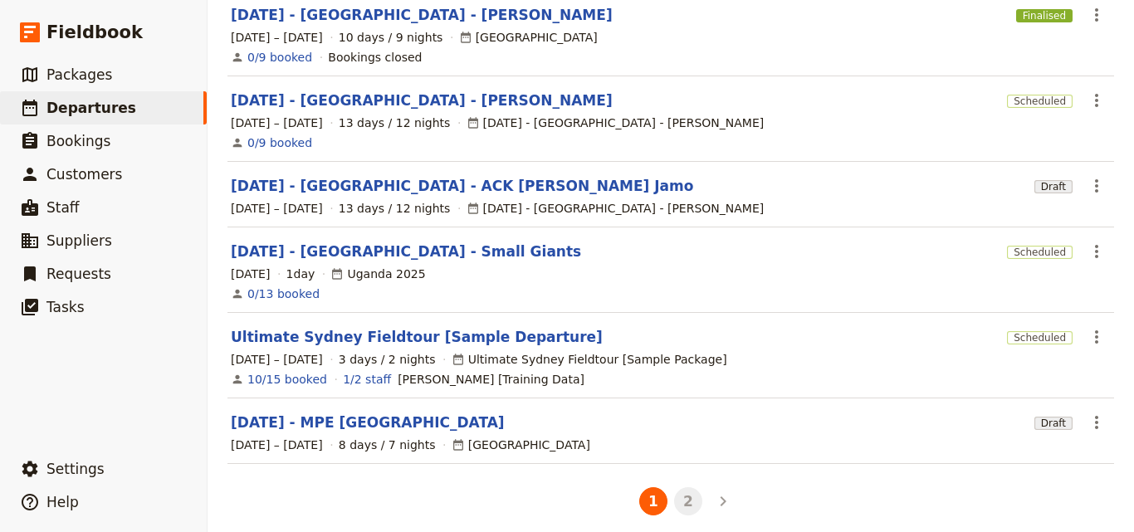
click at [678, 496] on button "2" at bounding box center [688, 501] width 28 height 28
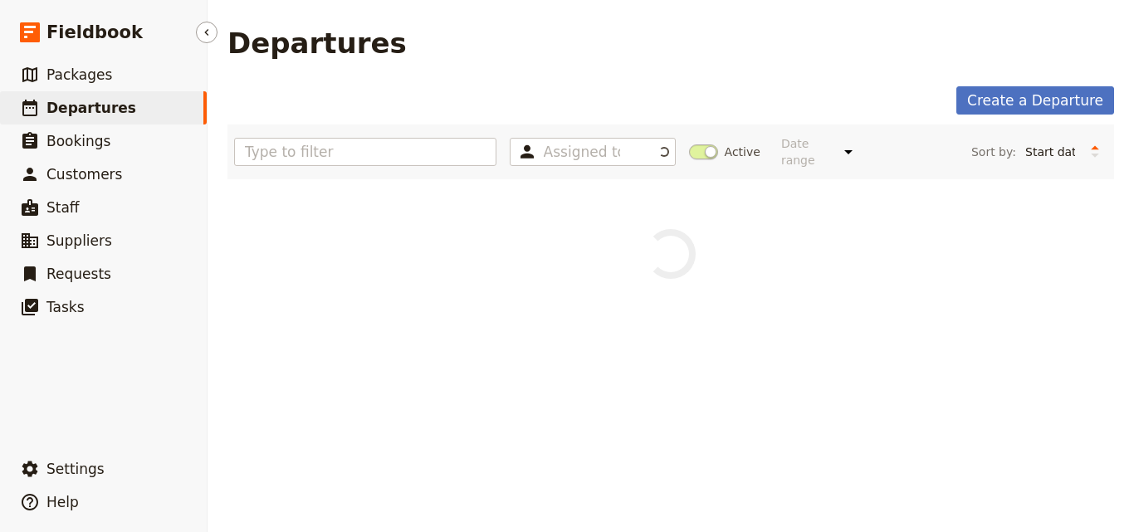
click at [80, 107] on span "Departures" at bounding box center [91, 108] width 90 height 17
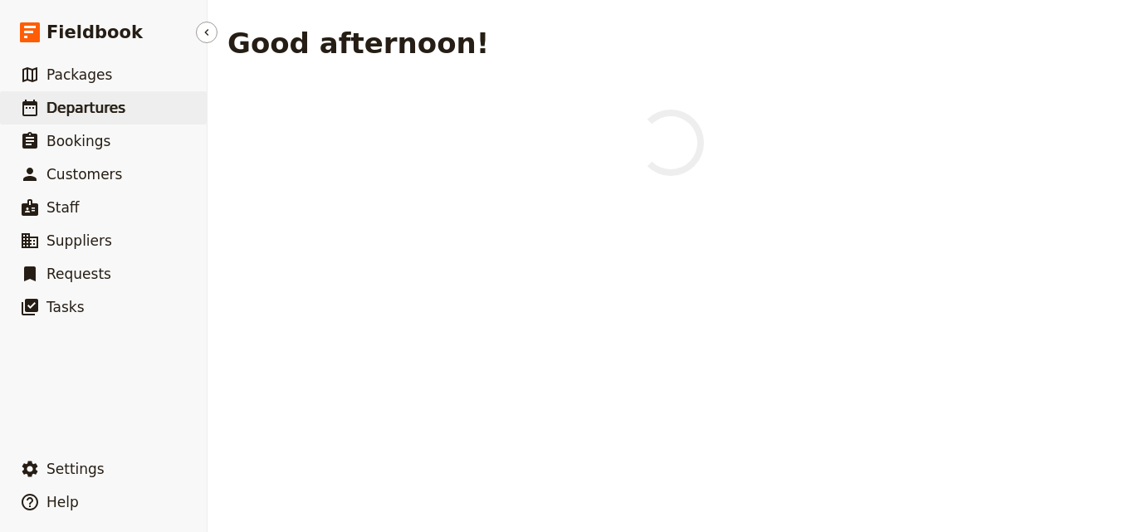
click at [85, 100] on span "Departures" at bounding box center [85, 108] width 79 height 17
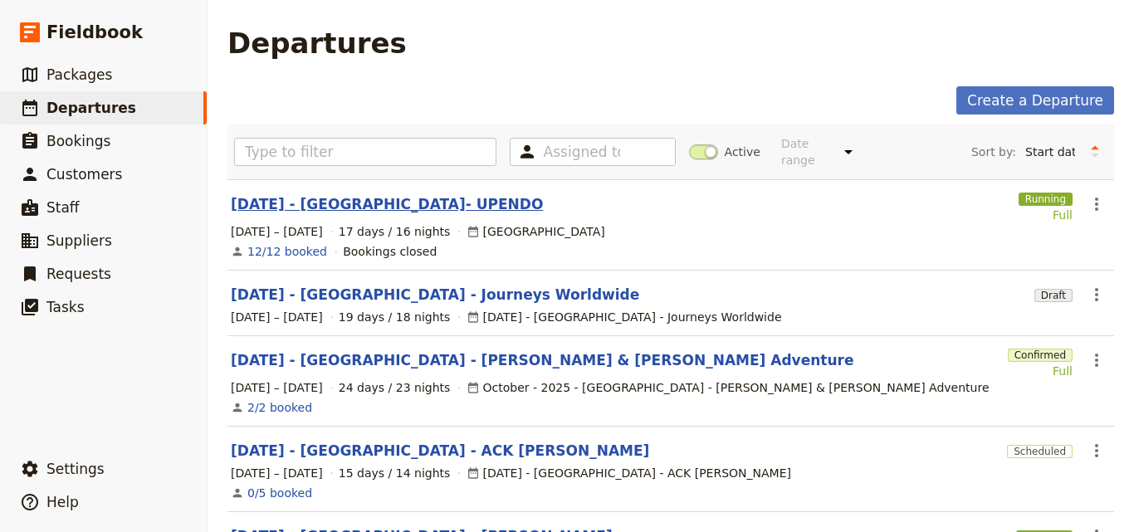
click at [428, 194] on link "[DATE] - [GEOGRAPHIC_DATA]- UPENDO" at bounding box center [387, 204] width 312 height 20
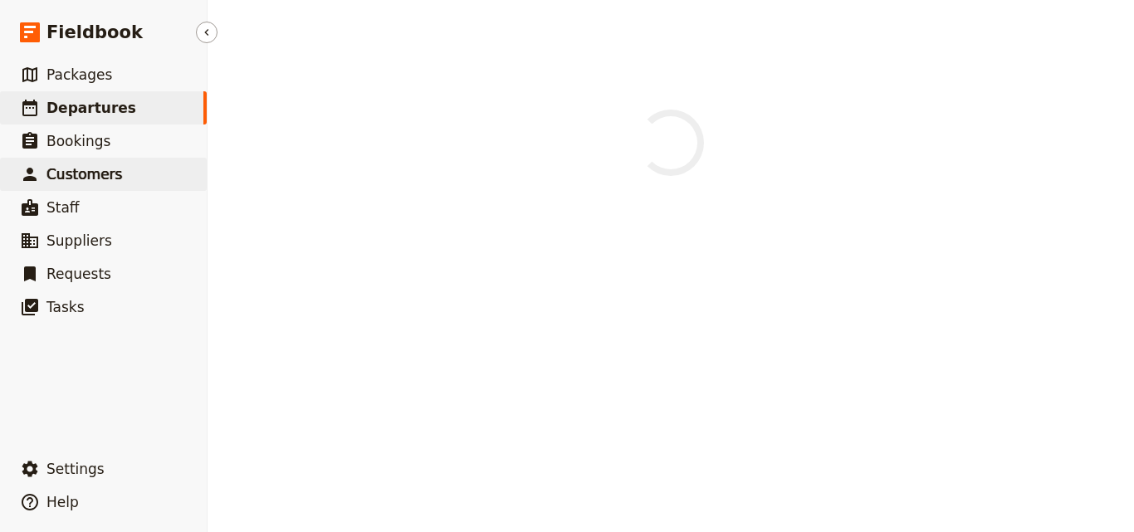
click at [100, 174] on span "Customers" at bounding box center [84, 174] width 76 height 17
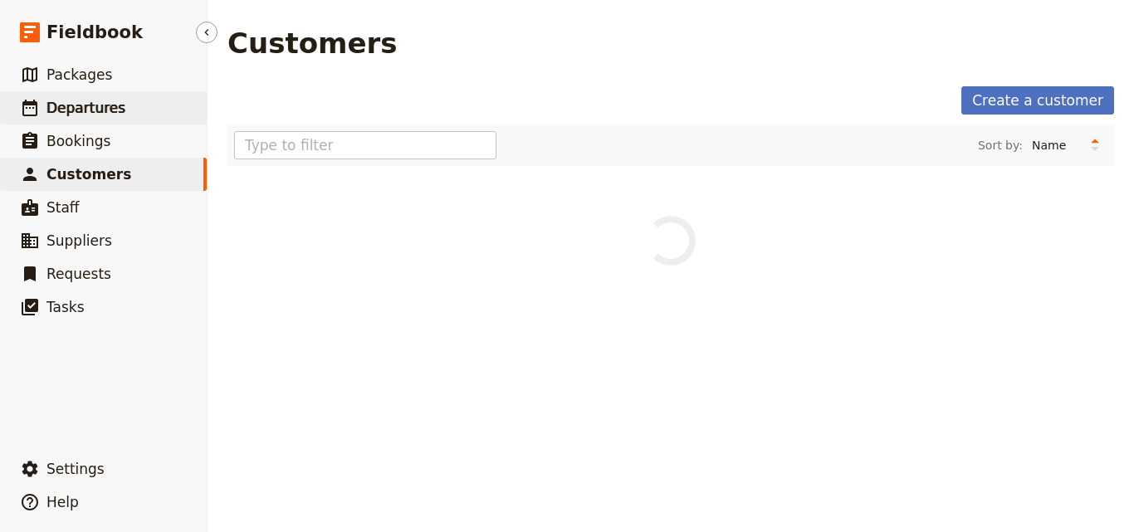
click at [99, 109] on span "Departures" at bounding box center [85, 108] width 79 height 17
